Goal: Task Accomplishment & Management: Use online tool/utility

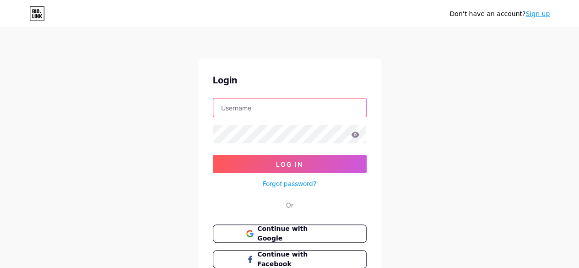
click at [248, 109] on input "text" at bounding box center [289, 107] width 153 height 18
type input "[EMAIL_ADDRESS][DOMAIN_NAME]"
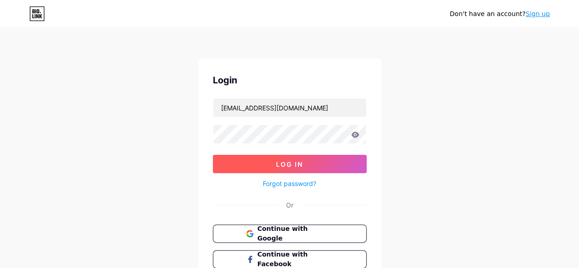
click at [285, 164] on span "Log In" at bounding box center [289, 164] width 27 height 8
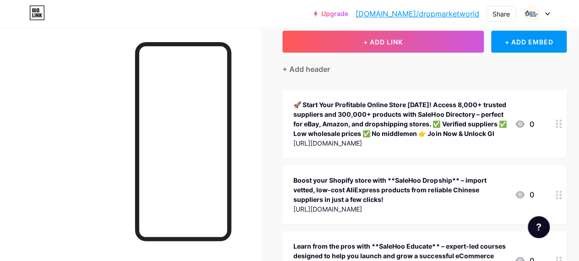
scroll to position [55, 0]
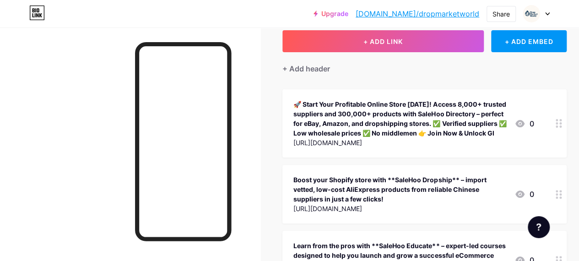
click at [336, 104] on div "🚀 Start Your Profitable Online Store [DATE]! Access 8,000+ trusted suppliers an…" at bounding box center [401, 118] width 214 height 38
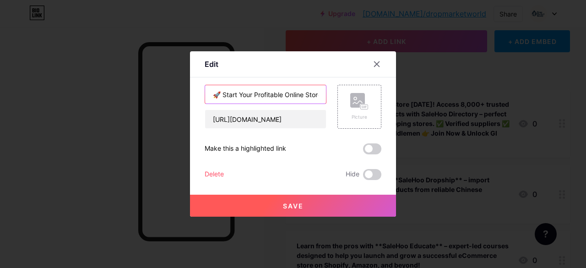
click at [284, 97] on input "🚀 Start Your Profitable Online Store [DATE]! Access 8,000+ trusted suppliers an…" at bounding box center [265, 94] width 121 height 18
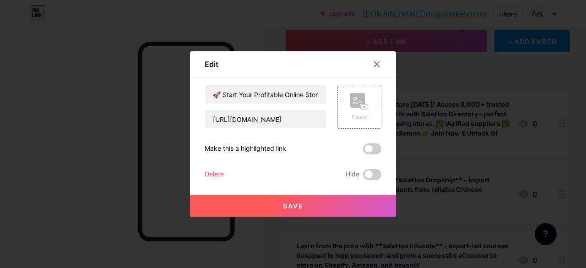
click at [421, 90] on div at bounding box center [293, 134] width 586 height 268
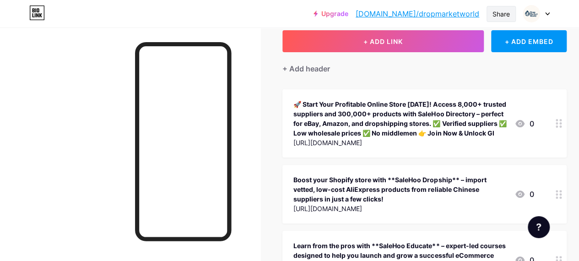
click at [501, 16] on div "Share" at bounding box center [501, 14] width 17 height 10
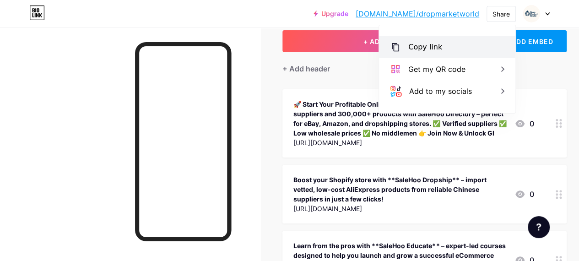
click at [448, 50] on div "Copy link" at bounding box center [447, 47] width 136 height 22
